Goal: Task Accomplishment & Management: Manage account settings

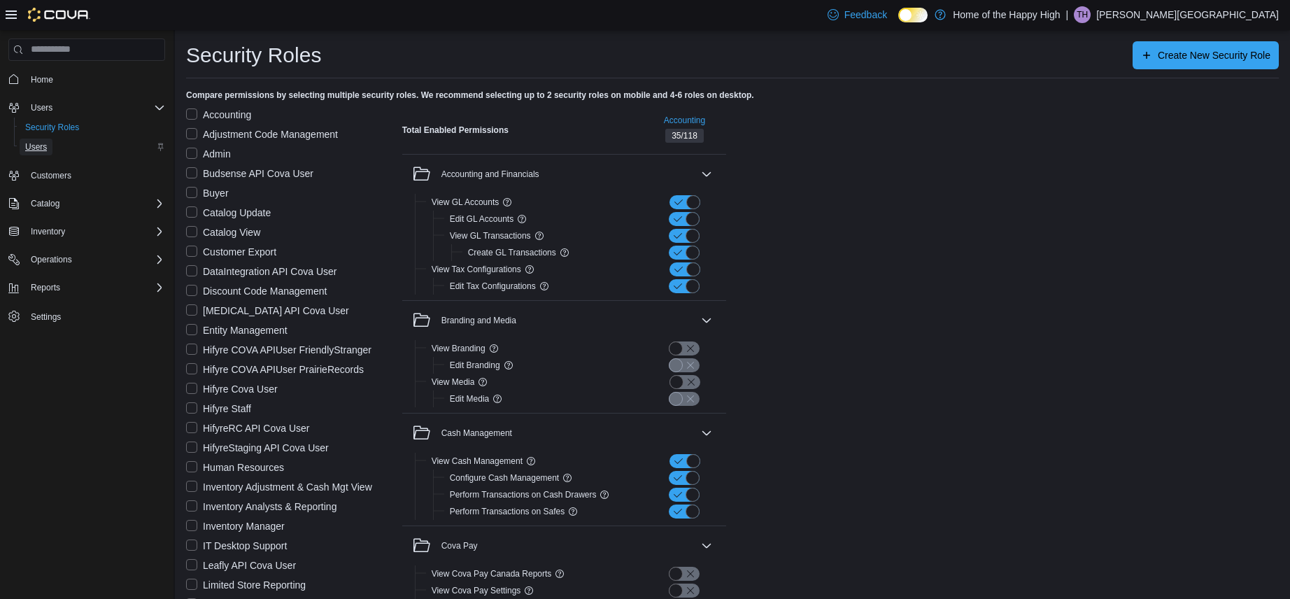
click at [37, 147] on span "Users" at bounding box center [36, 146] width 22 height 11
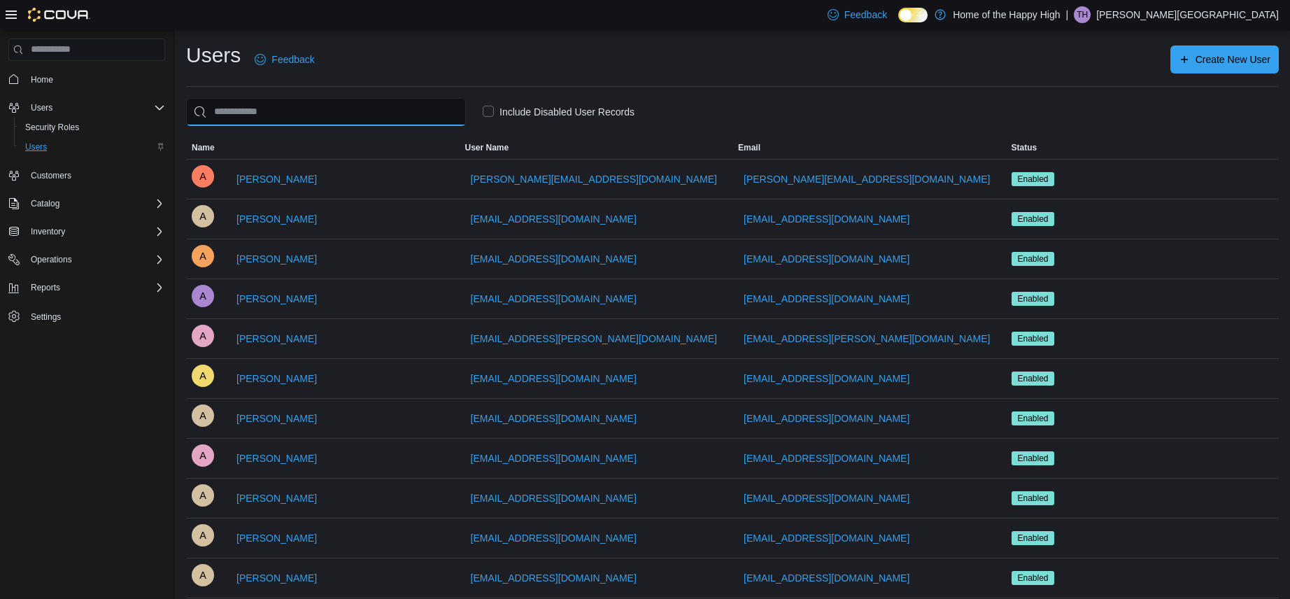
click at [263, 113] on input "search" at bounding box center [326, 112] width 280 height 28
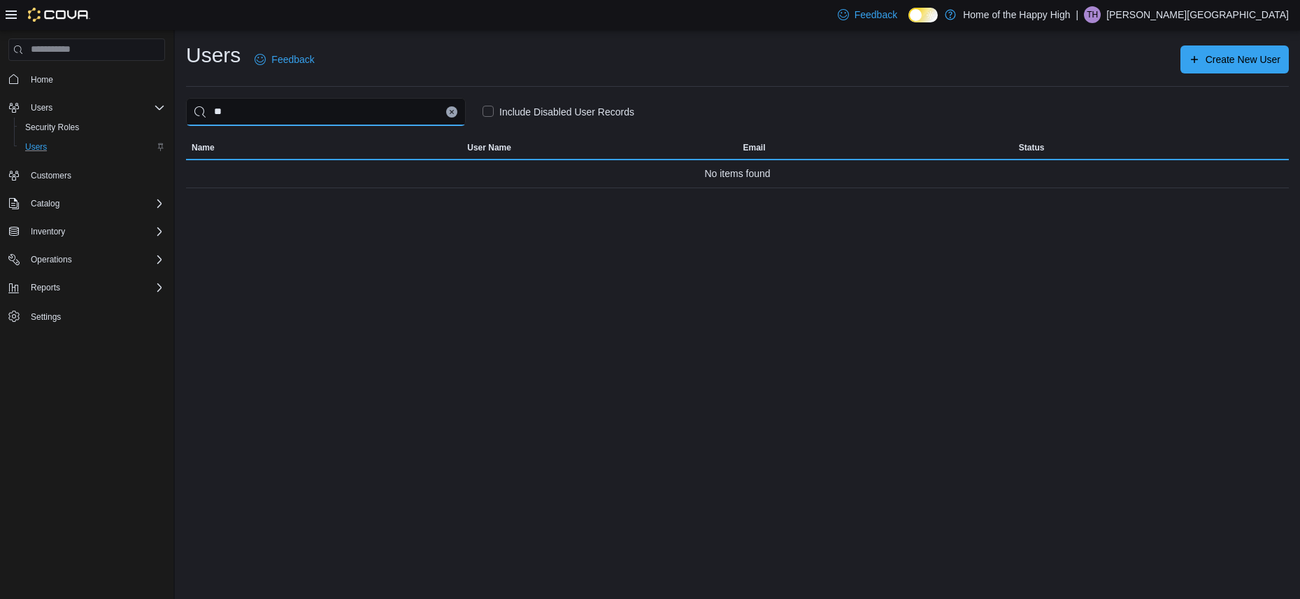
type input "*"
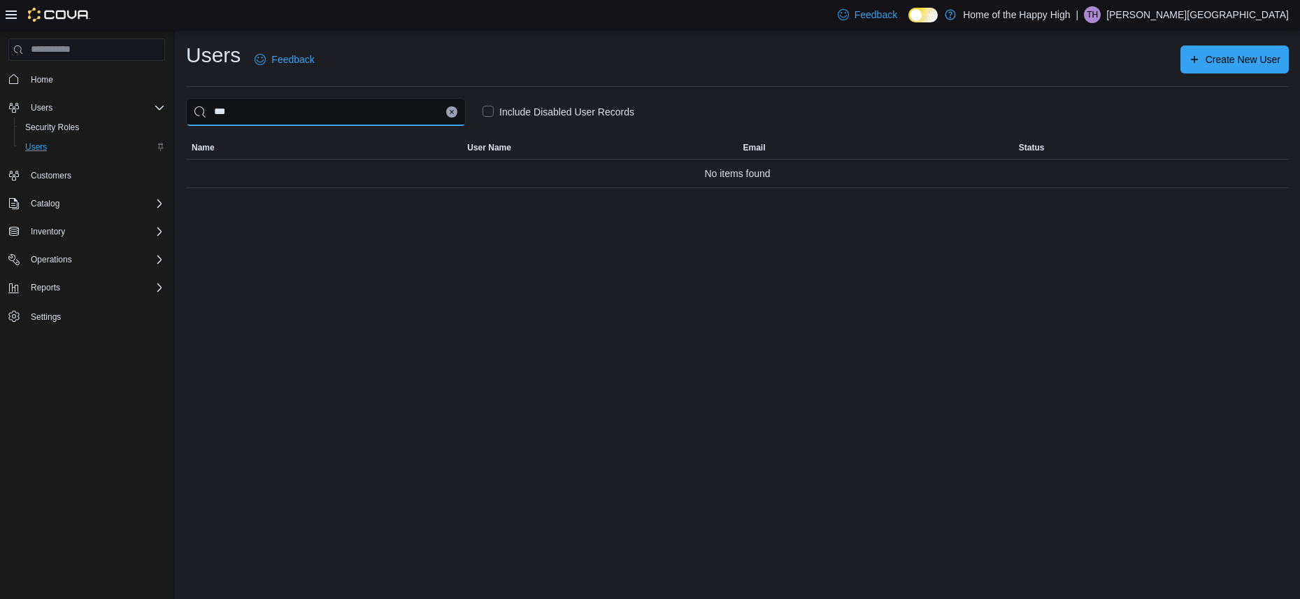
type input "****"
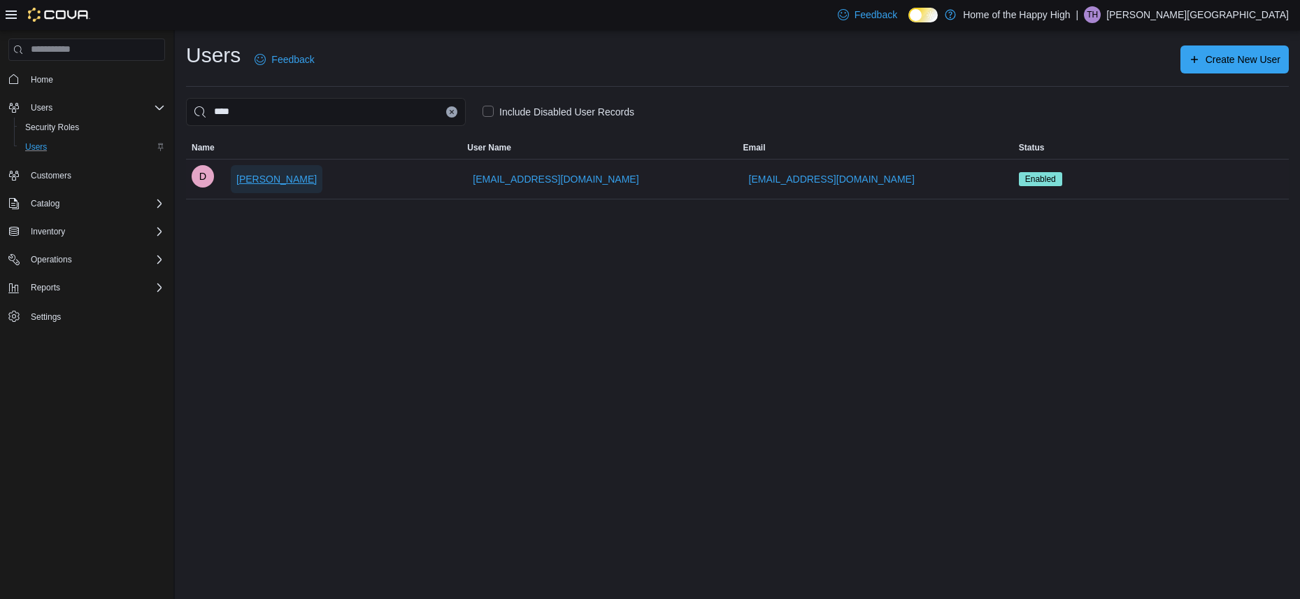
click at [259, 180] on span "[PERSON_NAME]" at bounding box center [276, 179] width 80 height 14
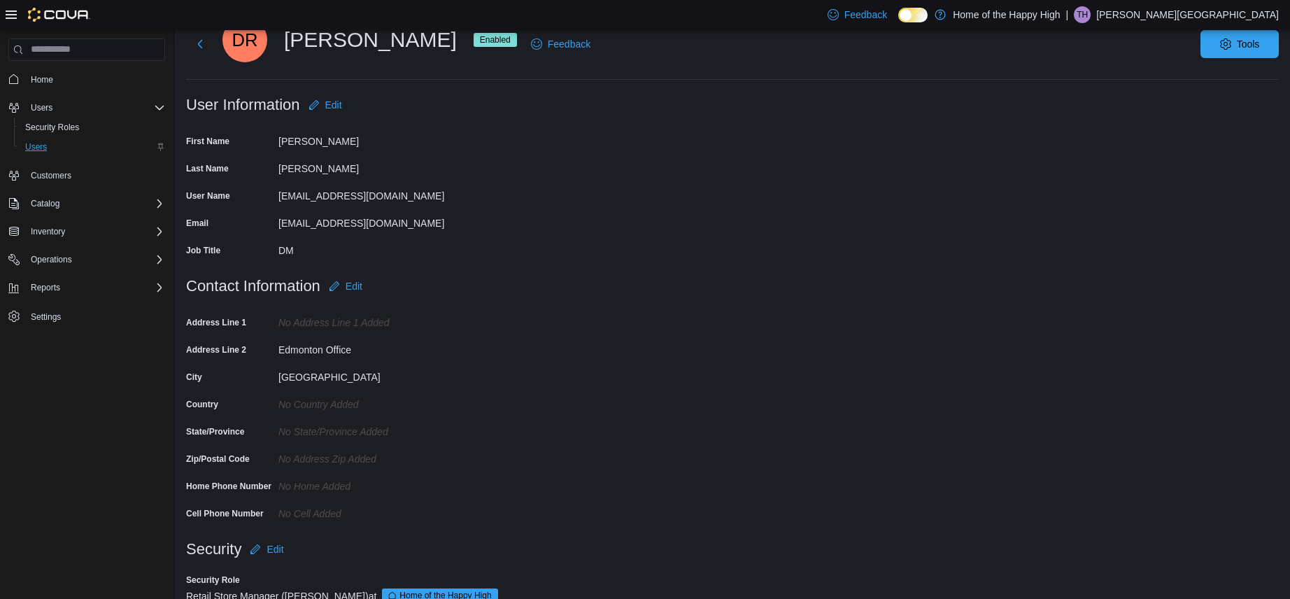
scroll to position [100, 0]
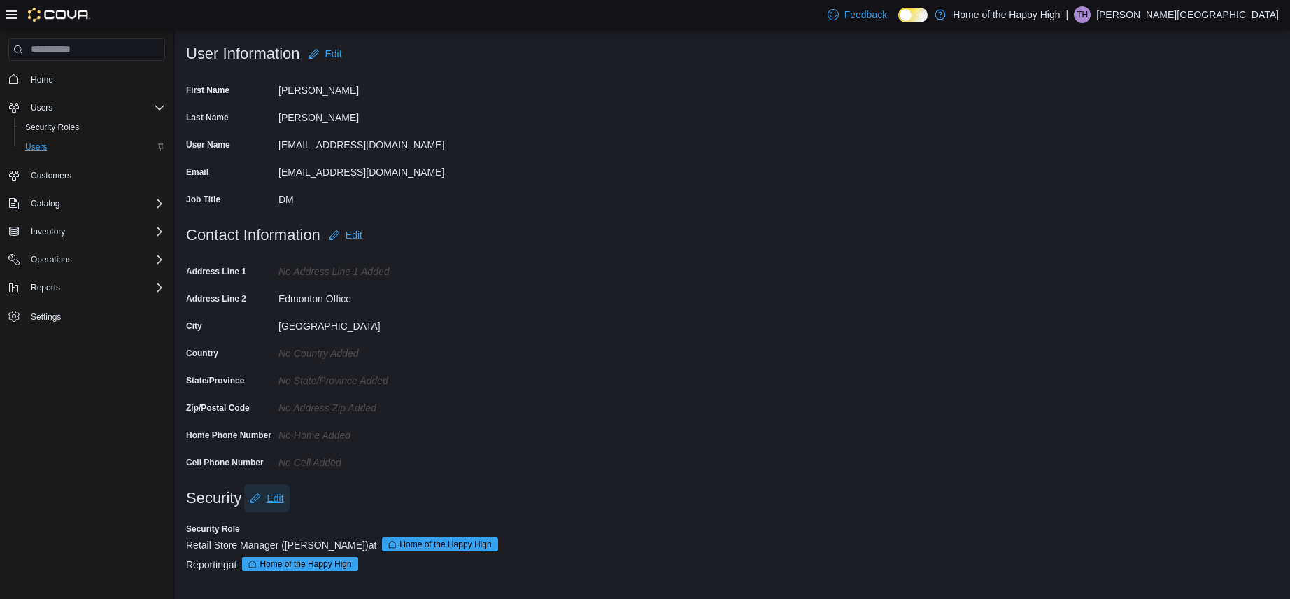
click at [273, 498] on span "Edit" at bounding box center [275, 498] width 17 height 14
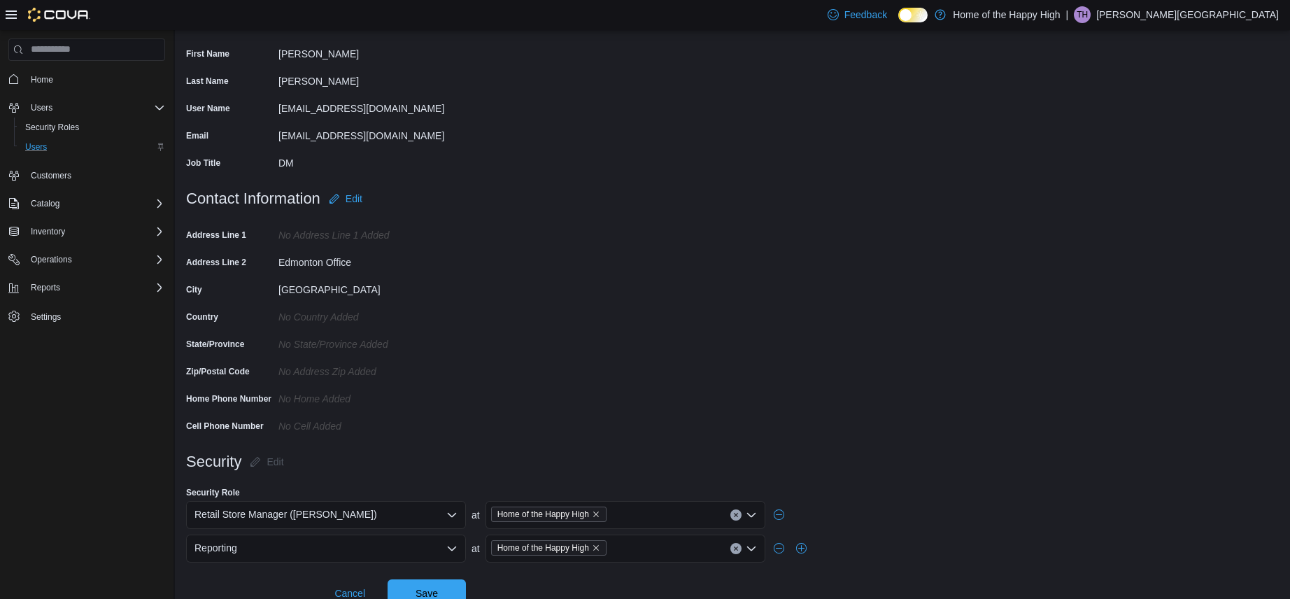
scroll to position [156, 0]
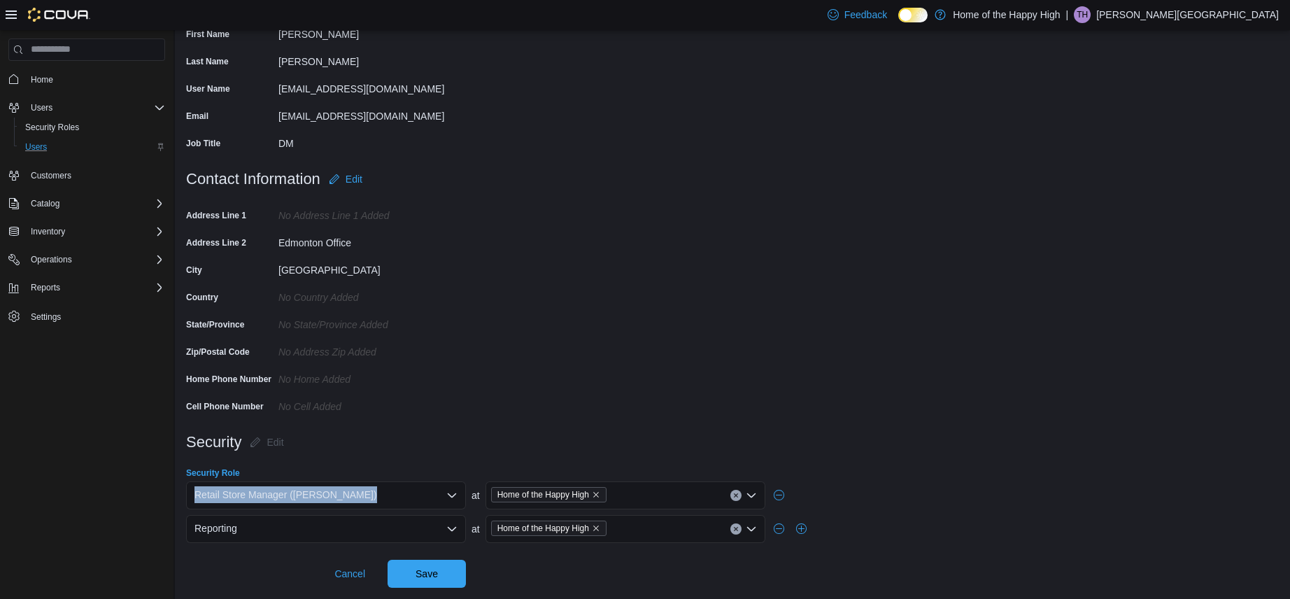
drag, startPoint x: 338, startPoint y: 492, endPoint x: 183, endPoint y: 498, distance: 154.7
click at [183, 498] on div "Users [PERSON_NAME] [PERSON_NAME] Enabled Feedback Tools User Information Edit …" at bounding box center [732, 236] width 1115 height 725
copy span "Retail Store Manager ([PERSON_NAME])"
click at [340, 574] on span "Cancel" at bounding box center [349, 574] width 31 height 14
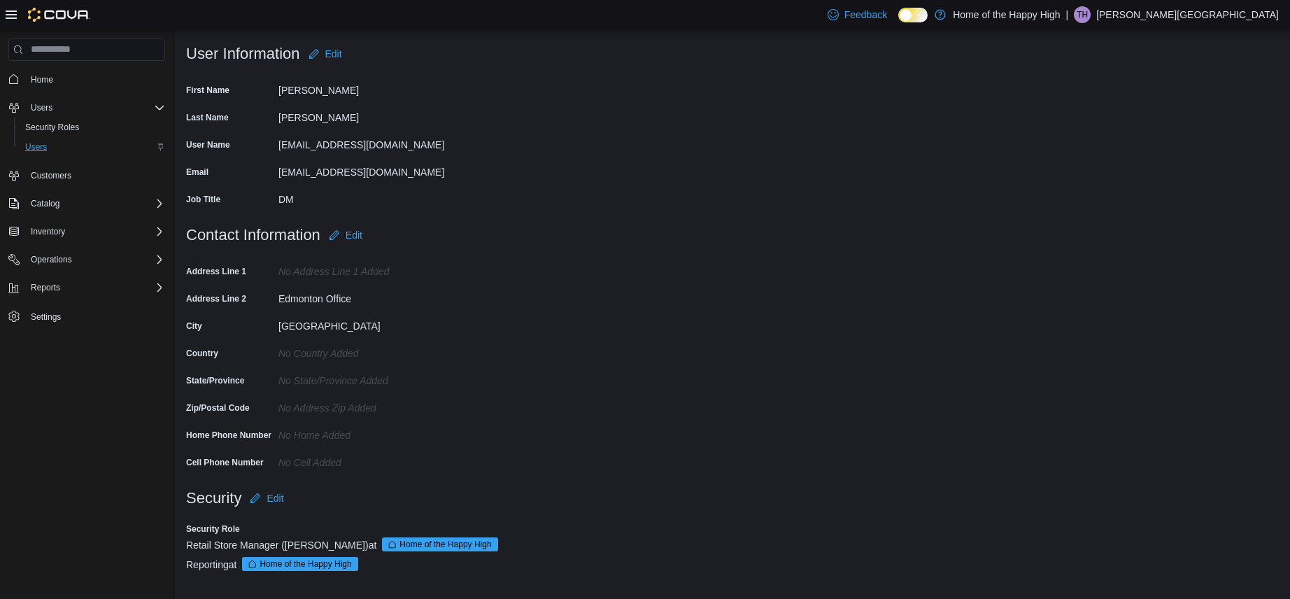
click at [92, 586] on div "Home Users Security Roles Users Customers Catalog Inventory Operations Reports …" at bounding box center [86, 317] width 173 height 575
click at [67, 123] on span "Security Roles" at bounding box center [52, 127] width 54 height 11
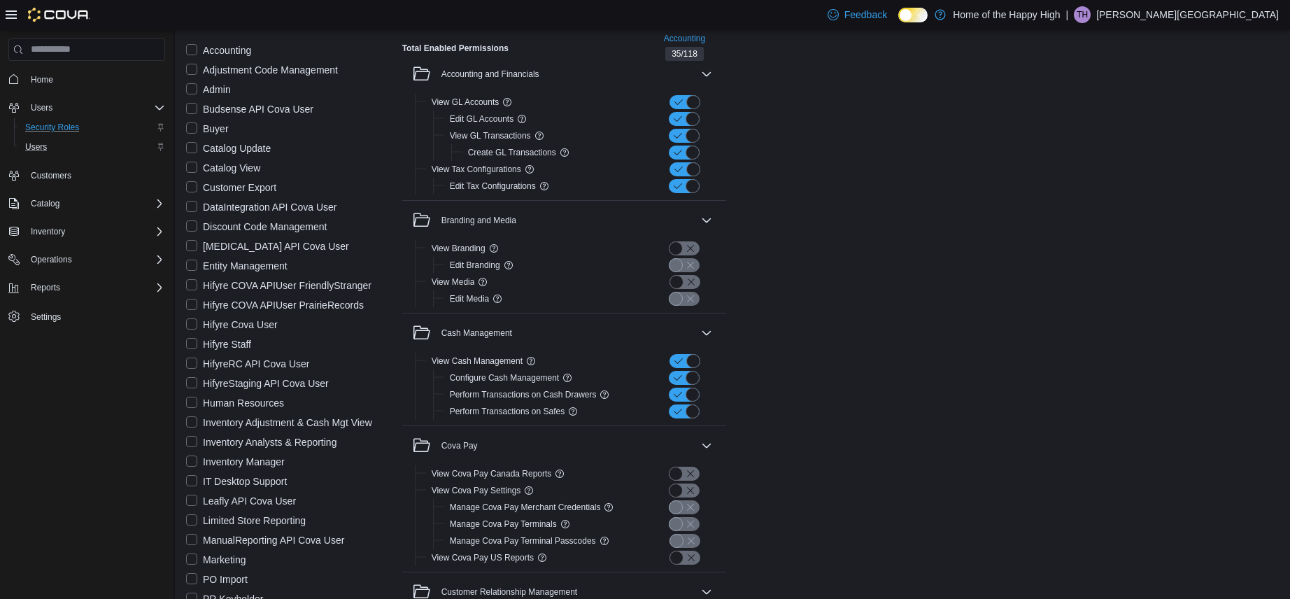
click at [198, 52] on label "Accounting" at bounding box center [218, 49] width 65 height 17
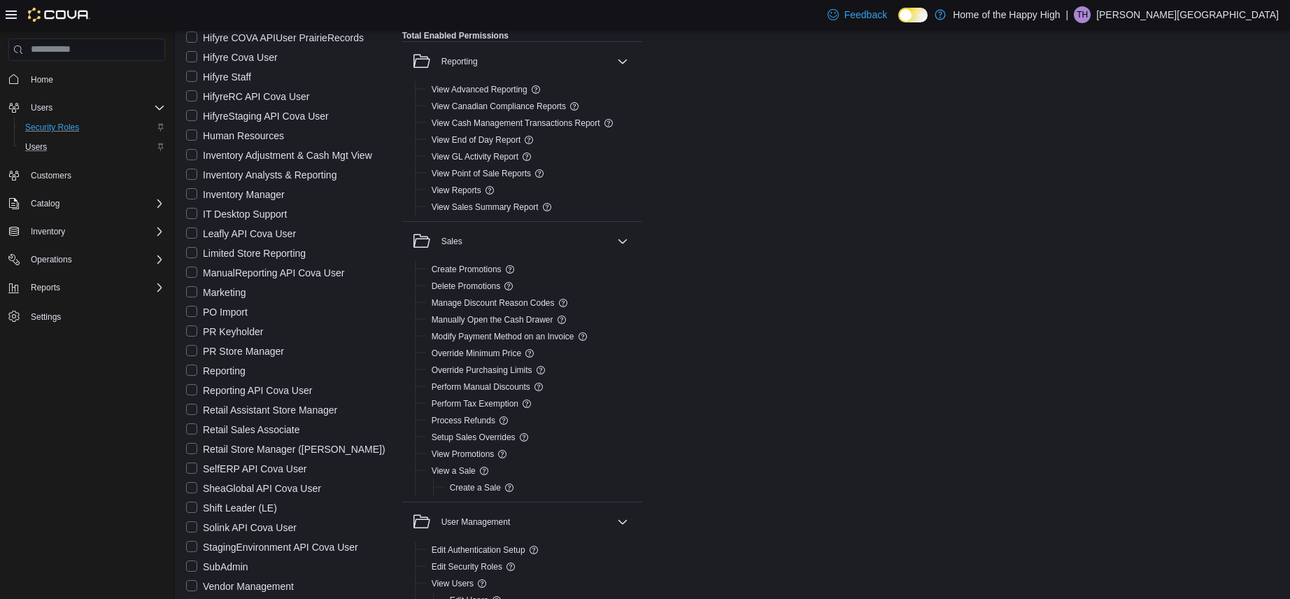
scroll to position [2295, 0]
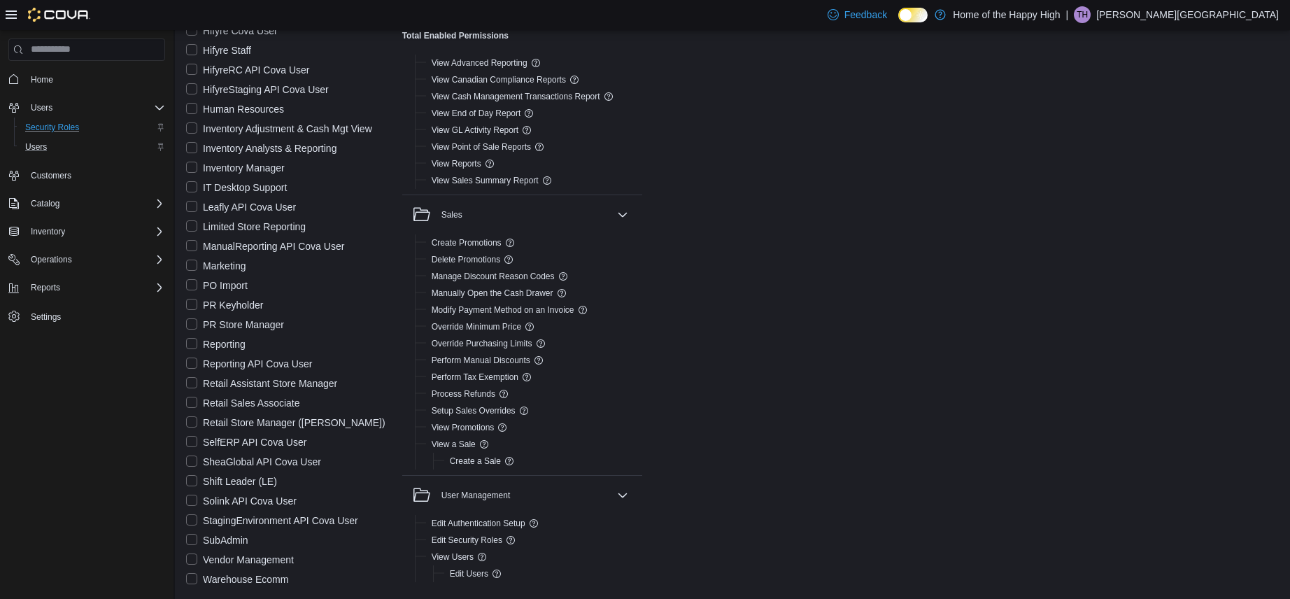
click at [190, 400] on label "Retail Sales Associate" at bounding box center [243, 403] width 114 height 17
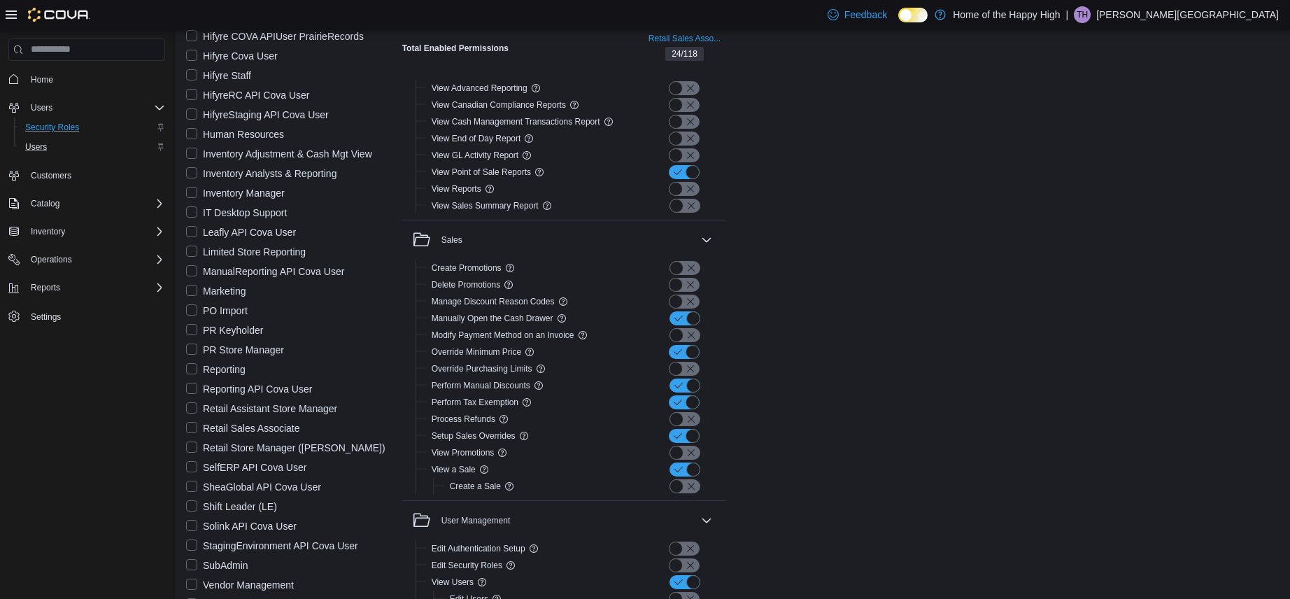
click at [190, 508] on label "Shift Leader (LE)" at bounding box center [231, 506] width 91 height 17
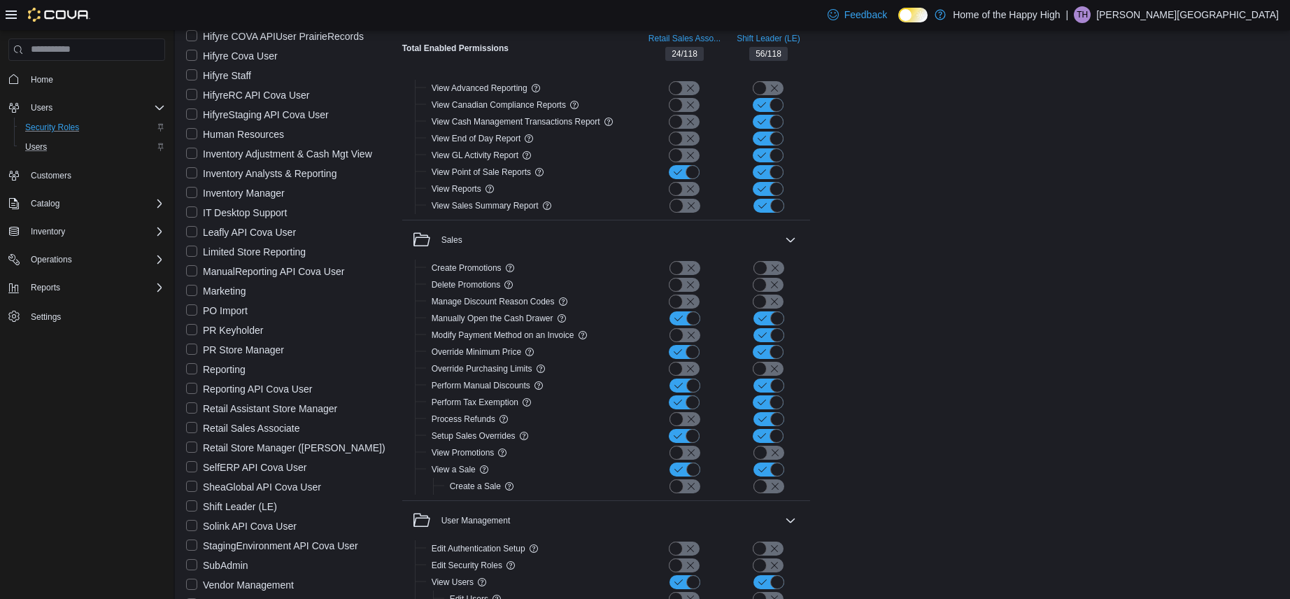
click at [191, 446] on label "Retail Store Manager ([PERSON_NAME])" at bounding box center [285, 447] width 199 height 17
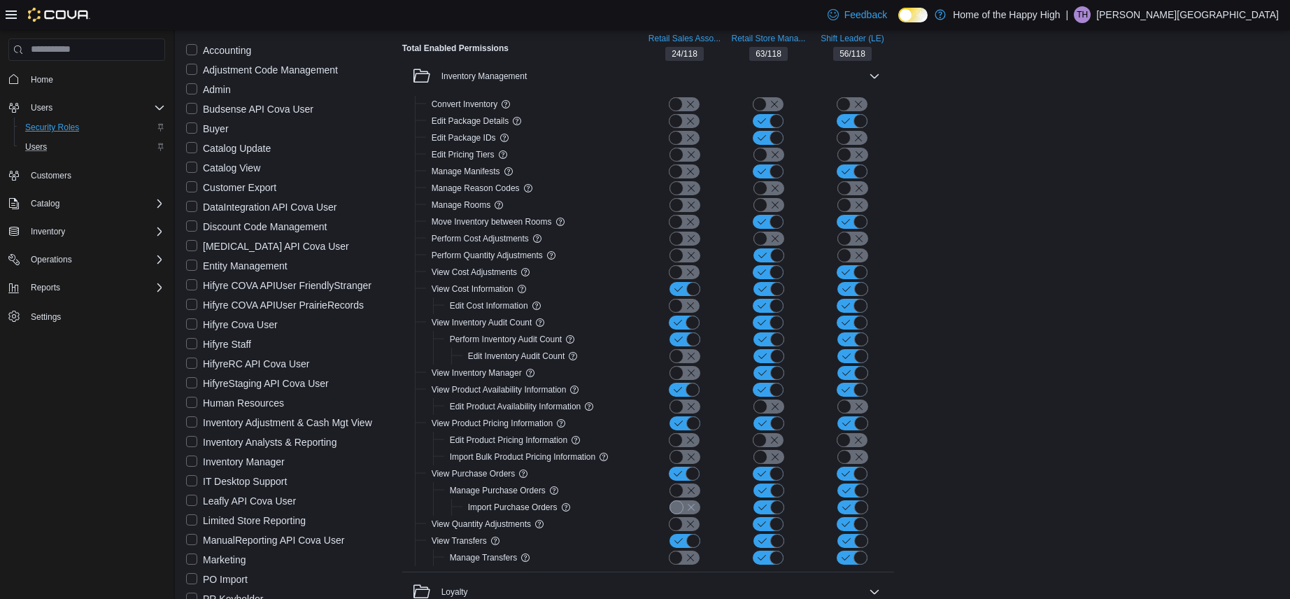
scroll to position [979, 0]
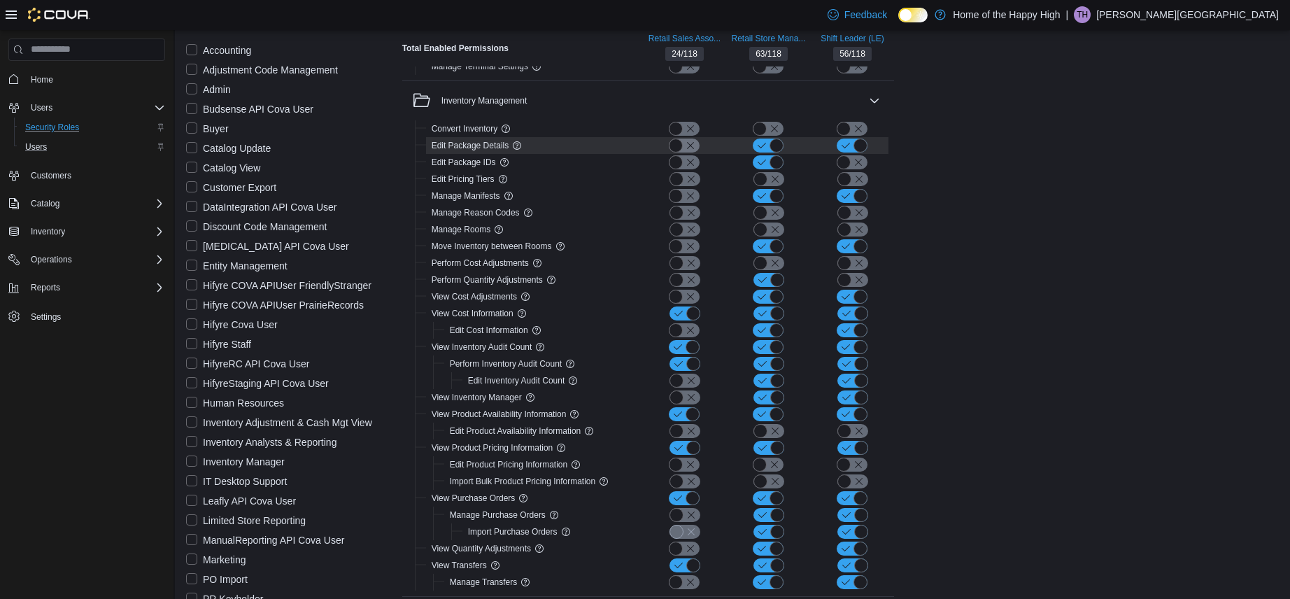
click at [511, 144] on icon at bounding box center [516, 145] width 11 height 11
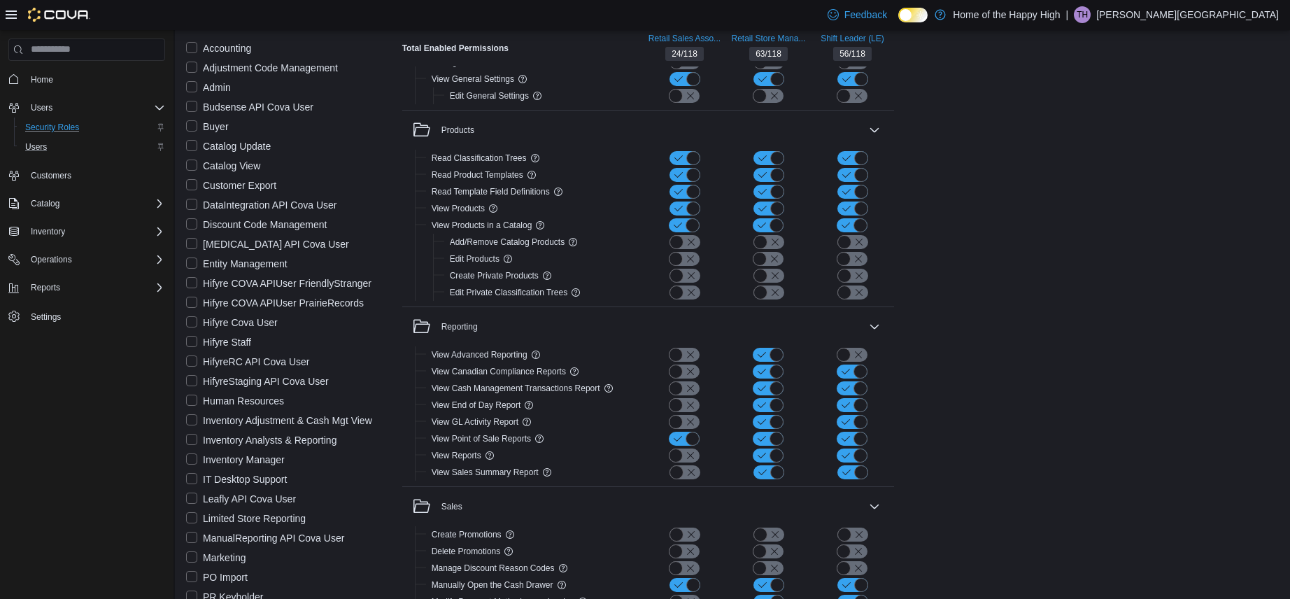
scroll to position [2320, 0]
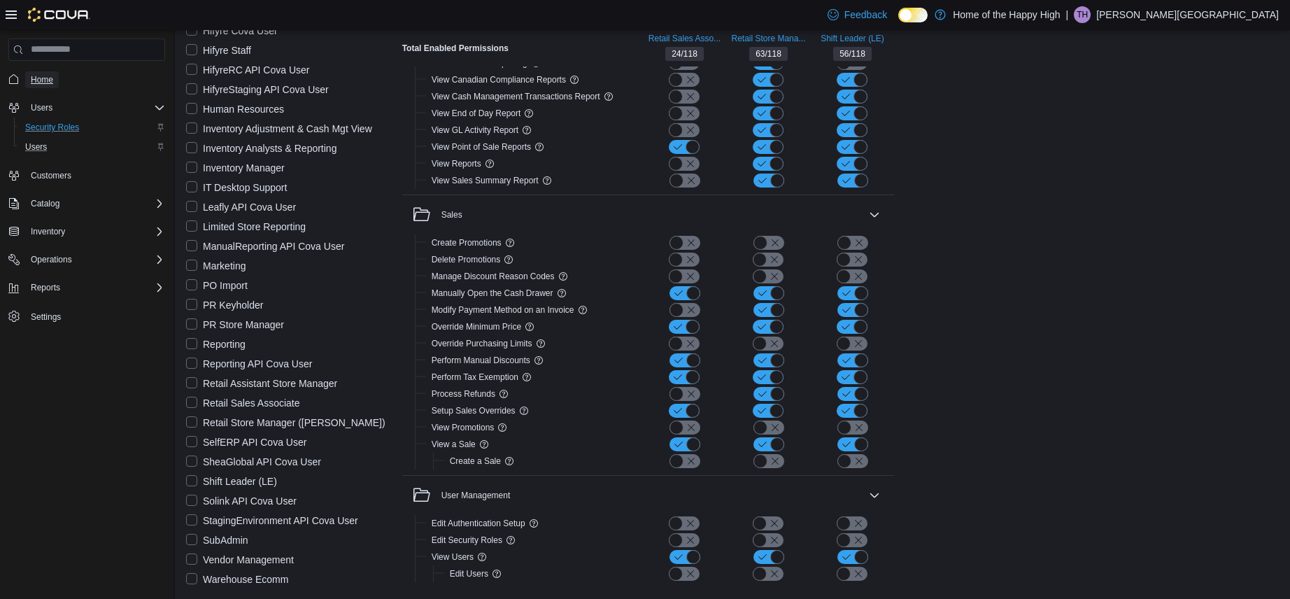
click at [43, 81] on span "Home" at bounding box center [42, 79] width 22 height 11
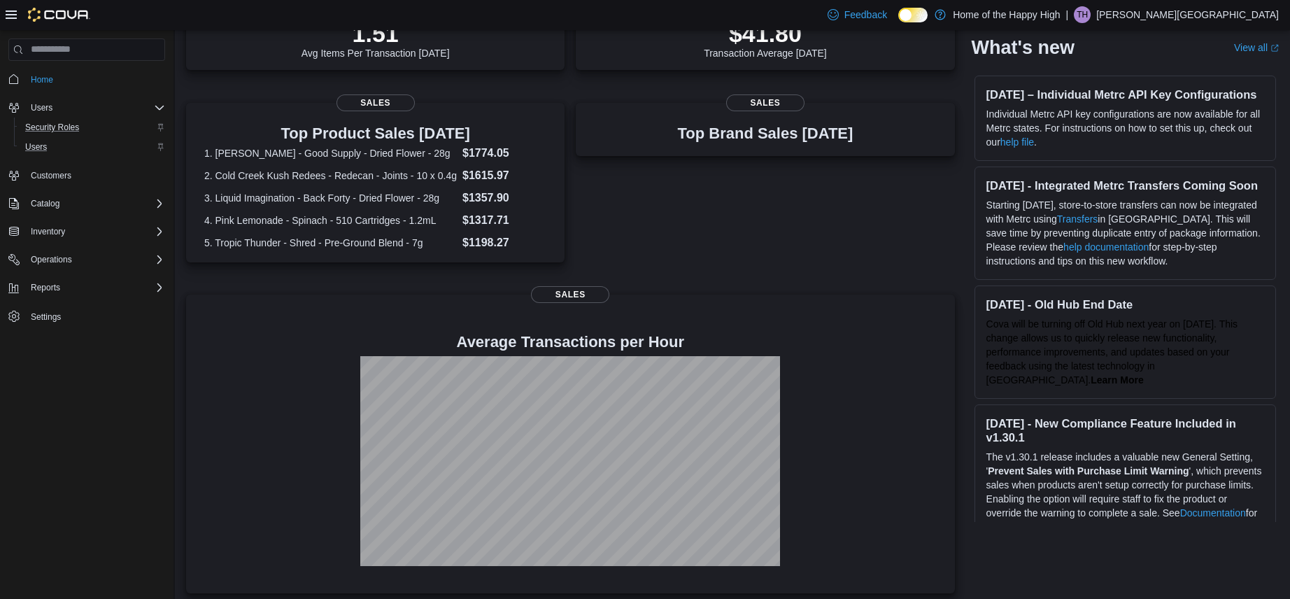
scroll to position [256, 0]
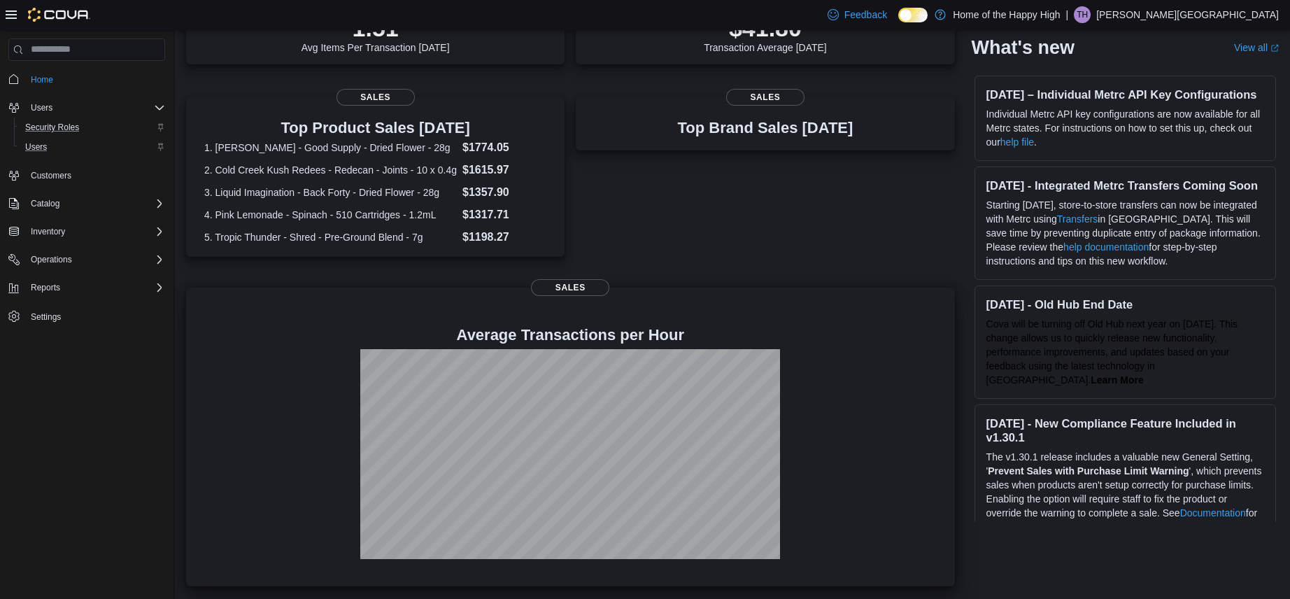
click at [283, 356] on div at bounding box center [570, 454] width 746 height 210
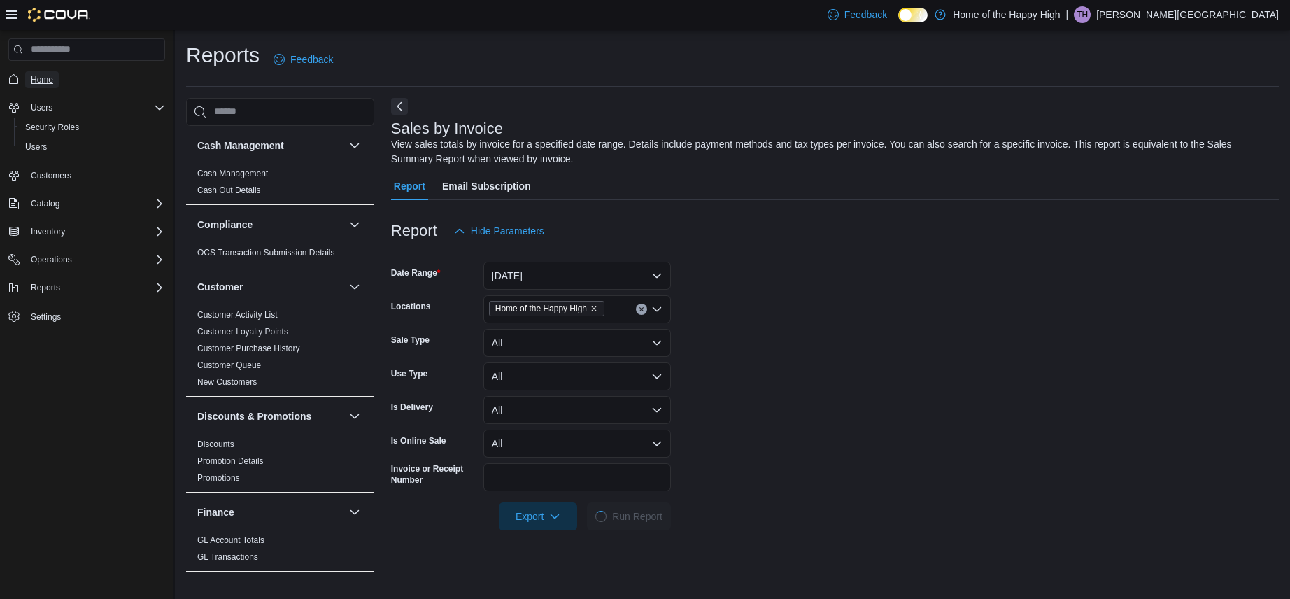
click at [39, 76] on span "Home" at bounding box center [42, 79] width 22 height 11
